Goal: Find specific page/section: Find specific page/section

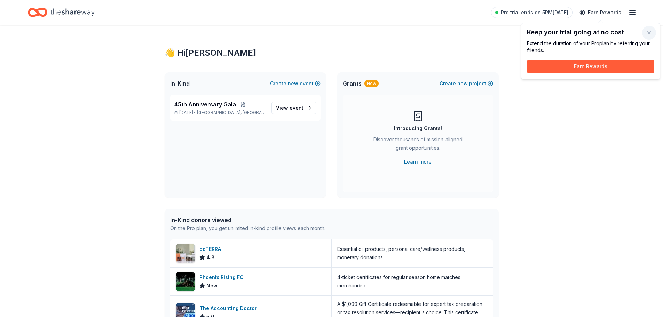
click at [651, 31] on button "button" at bounding box center [650, 33] width 14 height 14
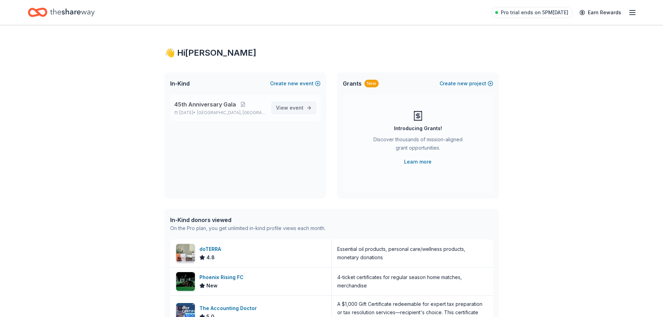
click at [297, 102] on link "View event" at bounding box center [294, 108] width 45 height 13
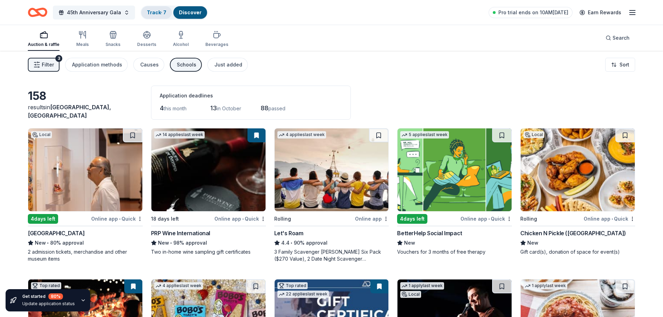
click at [165, 11] on div "Track · 7" at bounding box center [156, 12] width 31 height 13
click at [155, 17] on div "Track · 7" at bounding box center [156, 12] width 31 height 13
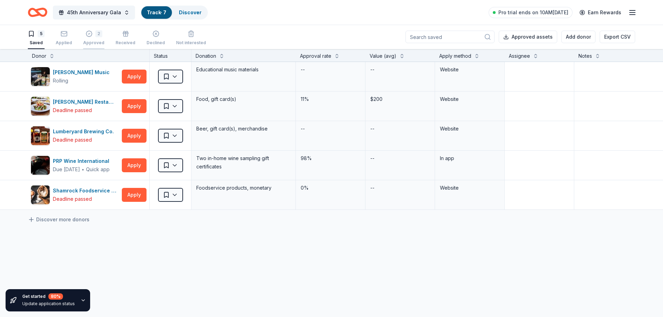
click at [90, 30] on button "2 Approved" at bounding box center [93, 39] width 21 height 22
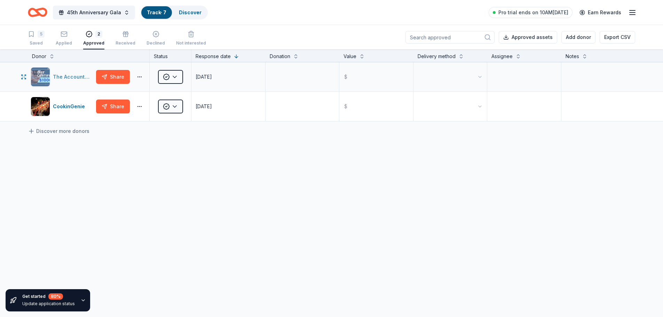
click at [76, 79] on div "The Accounting Doctor" at bounding box center [73, 77] width 40 height 8
